Goal: Task Accomplishment & Management: Use online tool/utility

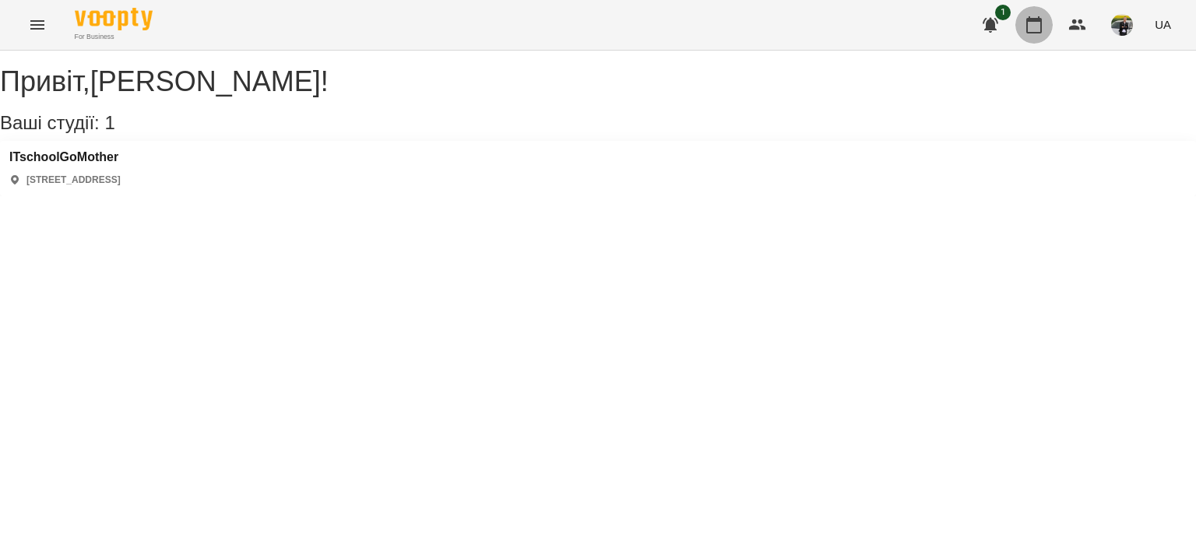
click at [1040, 21] on icon "button" at bounding box center [1034, 24] width 16 height 17
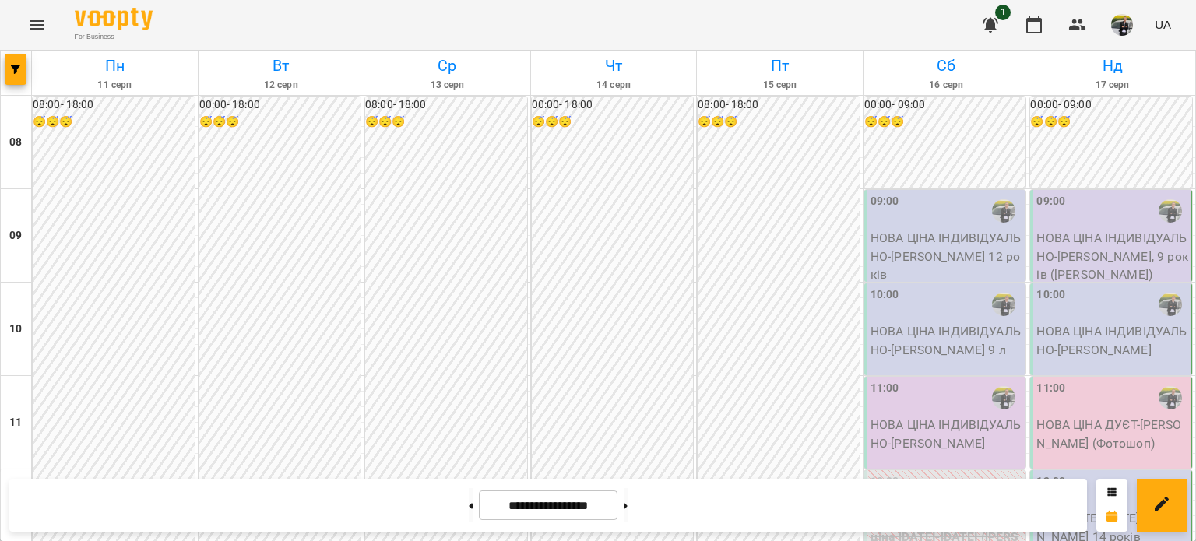
scroll to position [963, 0]
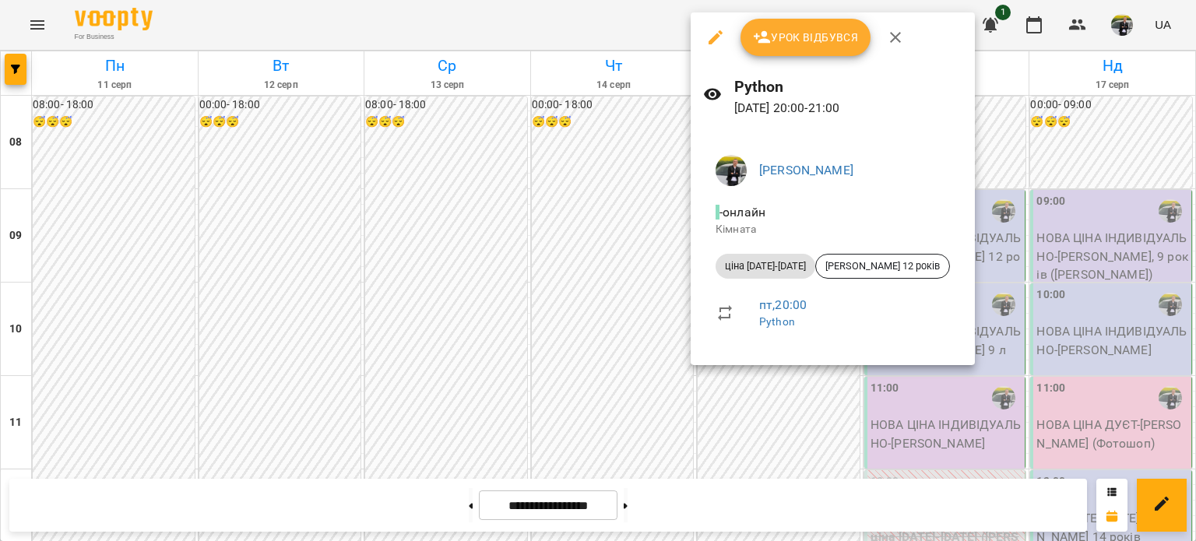
click at [800, 33] on span "Урок відбувся" at bounding box center [806, 37] width 106 height 19
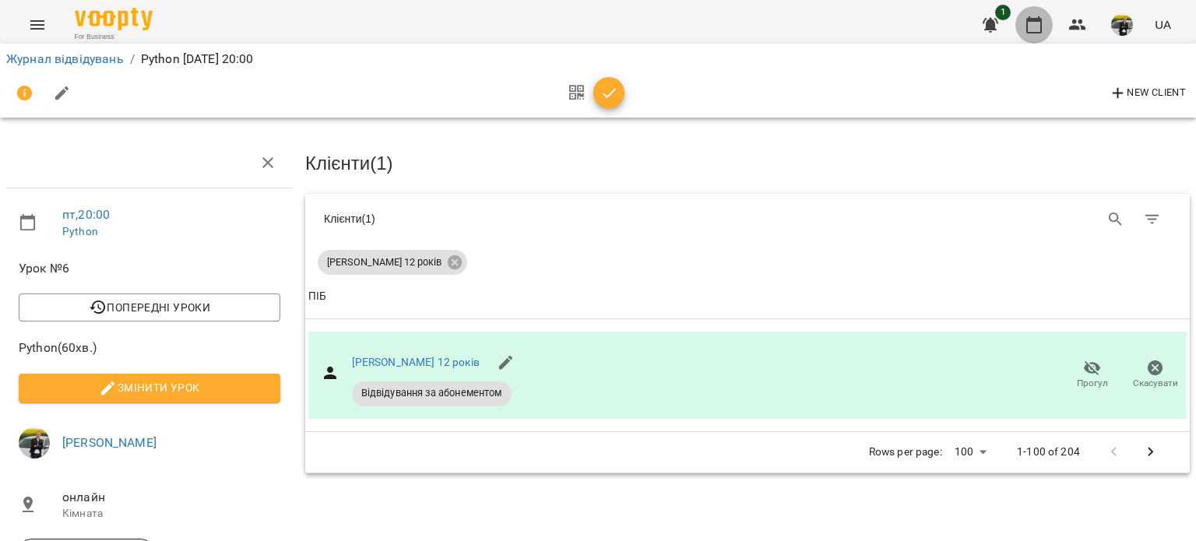
click at [1034, 23] on icon "button" at bounding box center [1034, 25] width 19 height 19
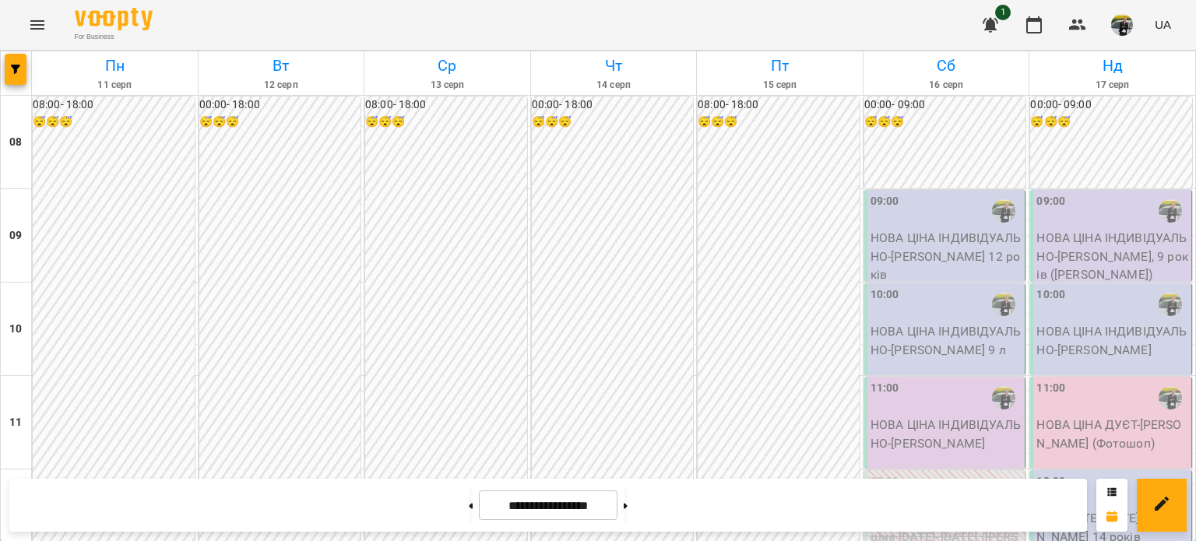
scroll to position [934, 0]
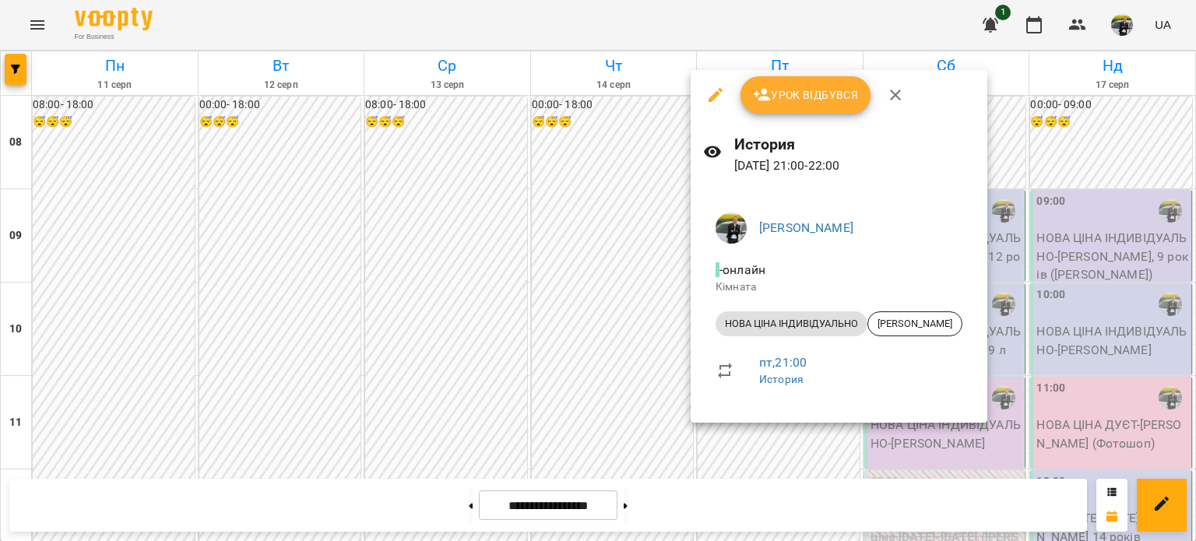
click at [783, 90] on span "Урок відбувся" at bounding box center [806, 95] width 106 height 19
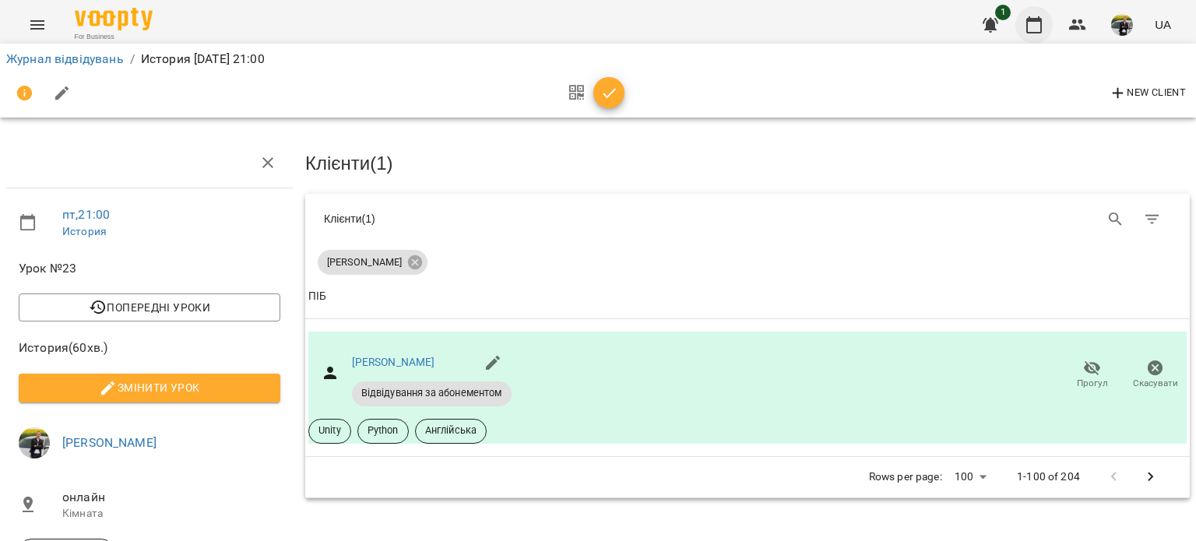
click at [1033, 23] on icon "button" at bounding box center [1034, 25] width 19 height 19
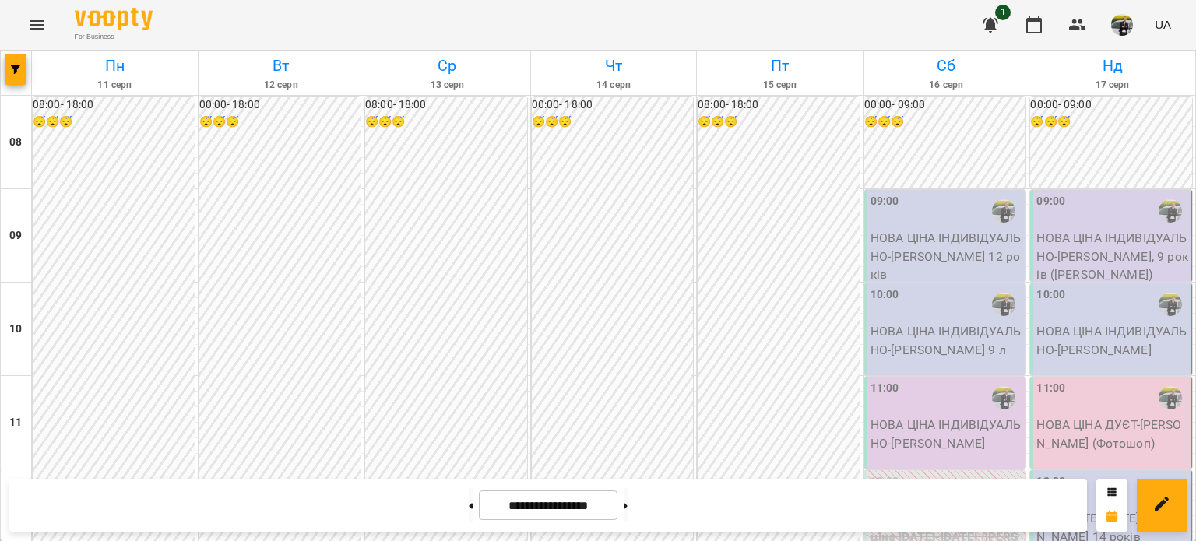
scroll to position [934, 0]
click at [1128, 35] on span "button" at bounding box center [1122, 25] width 22 height 22
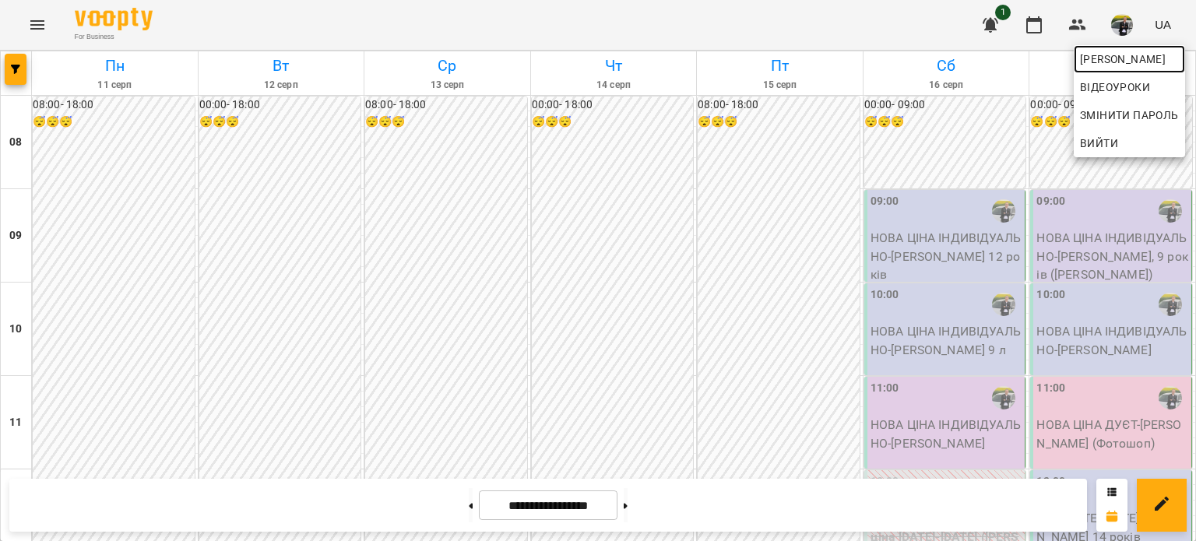
click at [1117, 51] on span "[PERSON_NAME]" at bounding box center [1129, 59] width 99 height 19
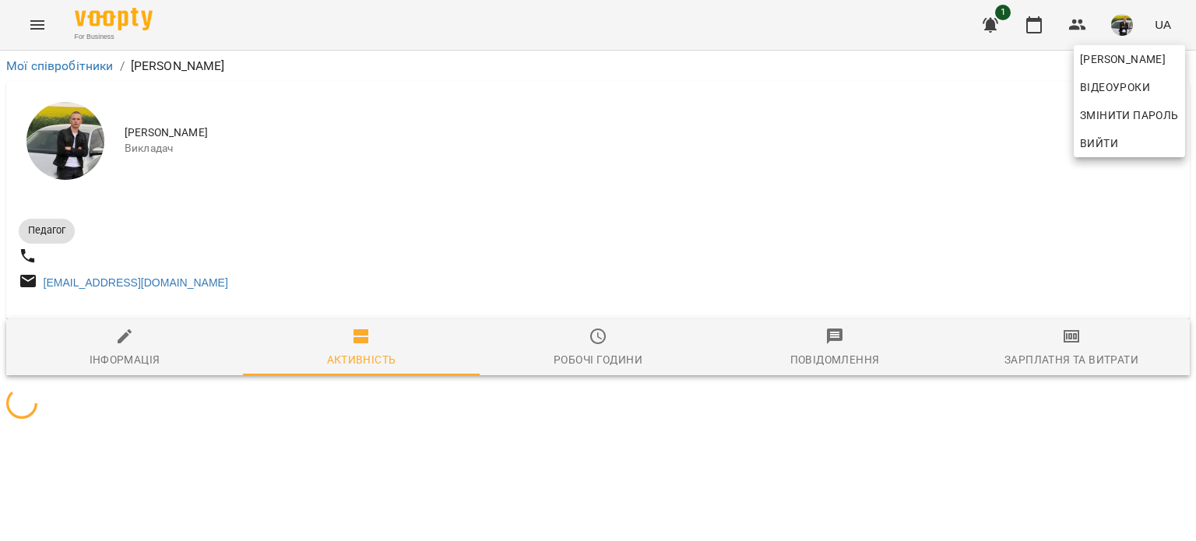
click at [1076, 351] on div at bounding box center [598, 270] width 1196 height 541
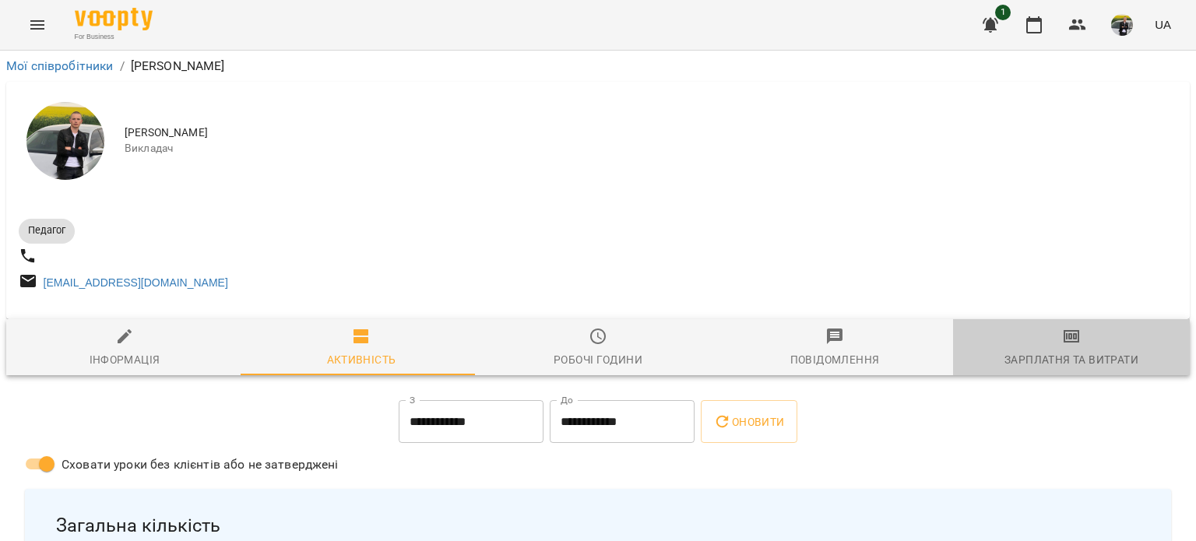
click at [1066, 340] on icon "button" at bounding box center [1071, 336] width 11 height 6
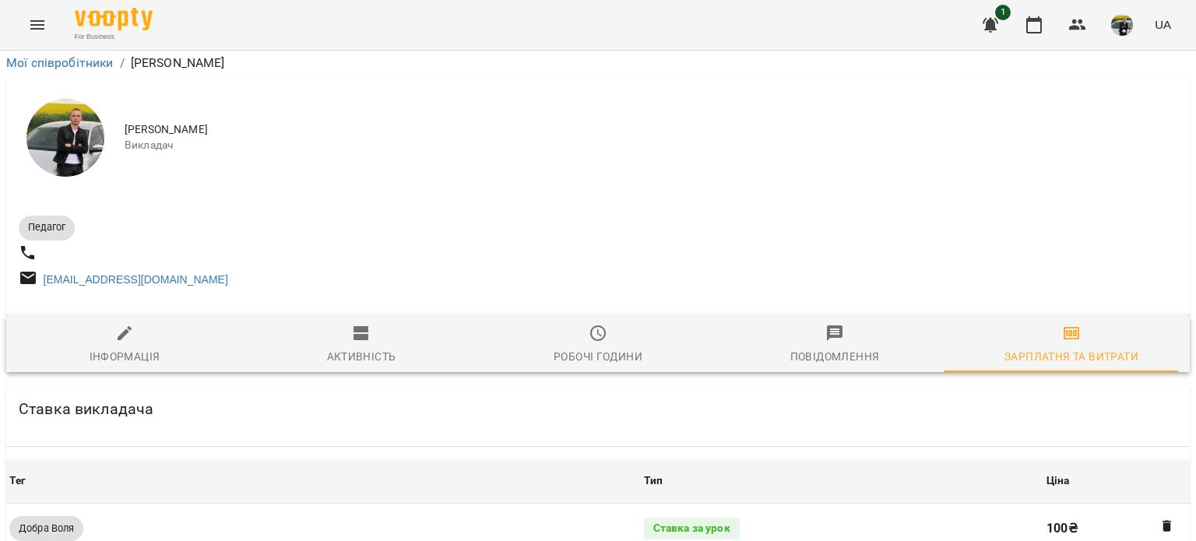
scroll to position [545, 0]
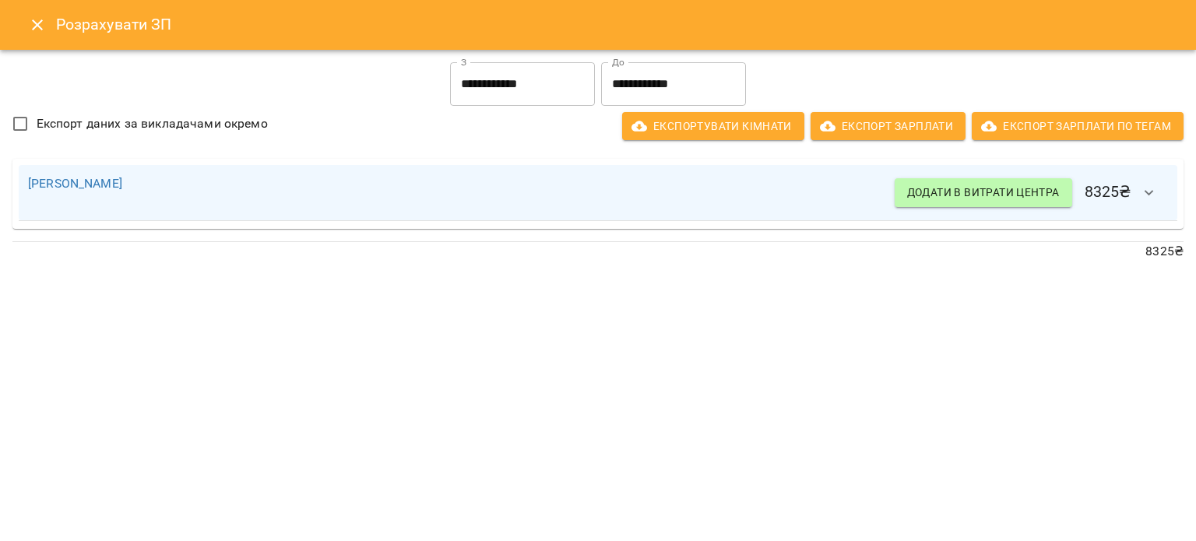
click at [575, 76] on input "**********" at bounding box center [522, 84] width 145 height 44
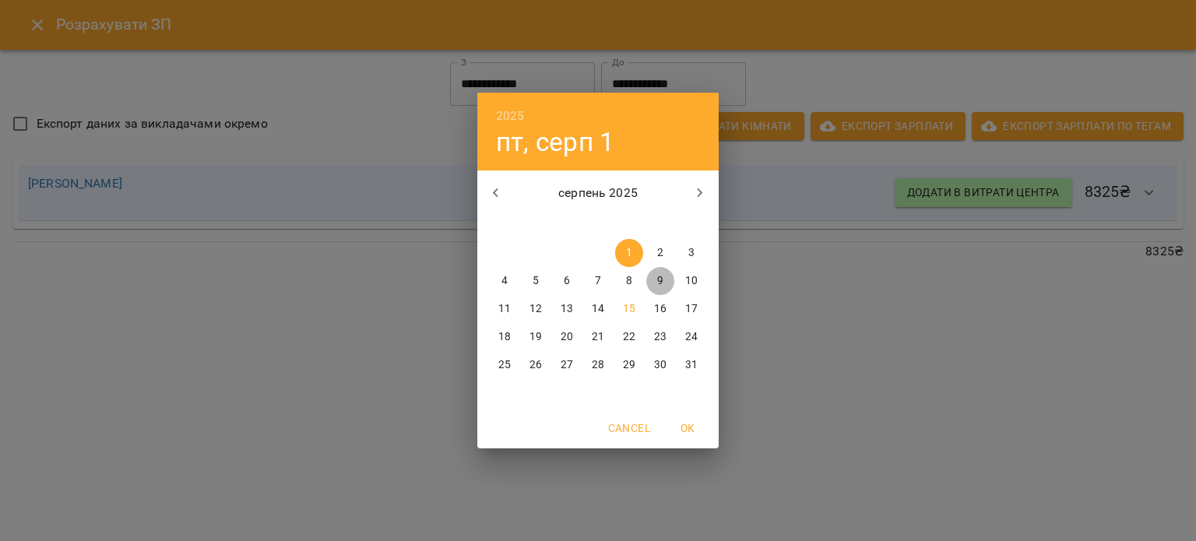
click at [665, 283] on span "9" at bounding box center [660, 281] width 28 height 16
type input "**********"
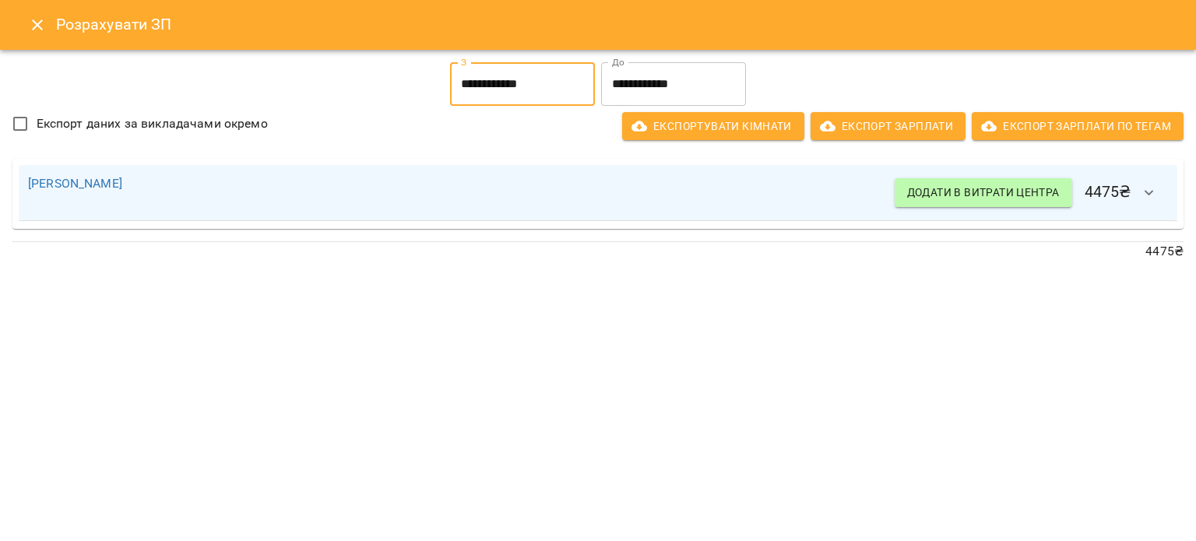
click at [44, 31] on icon "Close" at bounding box center [37, 25] width 19 height 19
